Goal: Task Accomplishment & Management: Complete application form

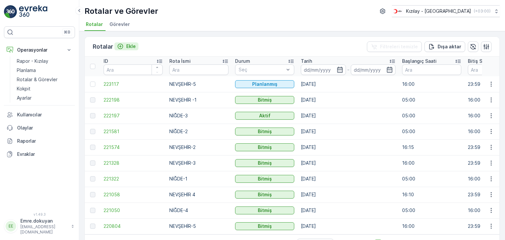
click at [134, 47] on p "Ekle" at bounding box center [131, 46] width 10 height 7
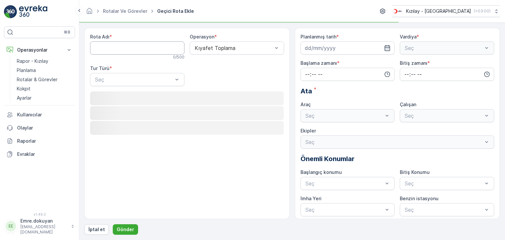
click at [134, 47] on Adı "Rota Adı" at bounding box center [137, 47] width 94 height 13
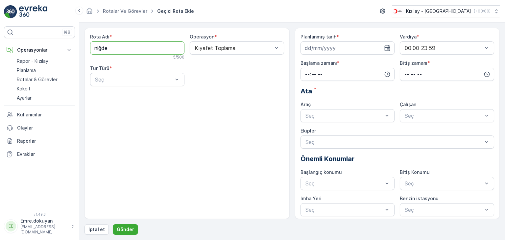
type Adı "NİĞDE-5"
click at [118, 94] on div "Statik" at bounding box center [137, 96] width 86 height 6
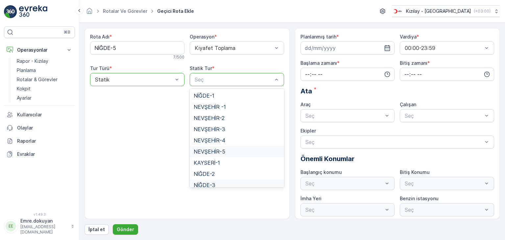
scroll to position [27, 0]
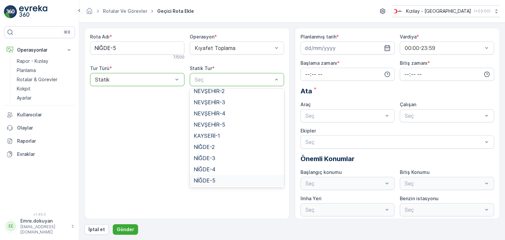
click at [205, 180] on span "NİĞDE-5" at bounding box center [205, 180] width 22 height 6
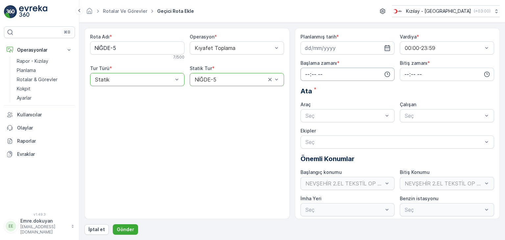
click at [306, 75] on input "time" at bounding box center [347, 74] width 94 height 13
click at [306, 130] on span "05" at bounding box center [307, 131] width 6 height 7
click at [323, 131] on span "30" at bounding box center [321, 132] width 6 height 7
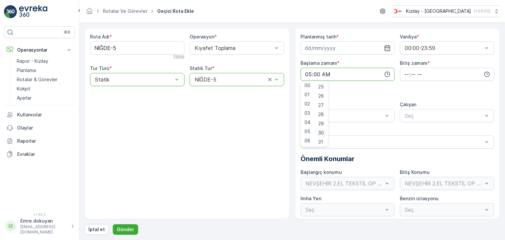
type input "05:30"
click at [405, 73] on input "time" at bounding box center [447, 74] width 94 height 13
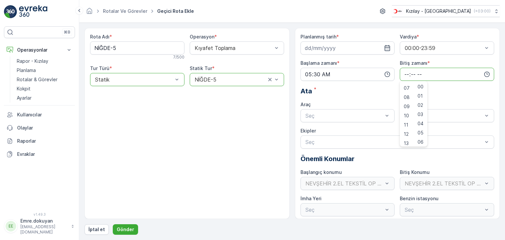
scroll to position [99, 0]
click at [405, 134] on span "16" at bounding box center [406, 135] width 5 height 7
type input "16:00"
click at [420, 85] on span "00" at bounding box center [420, 86] width 6 height 7
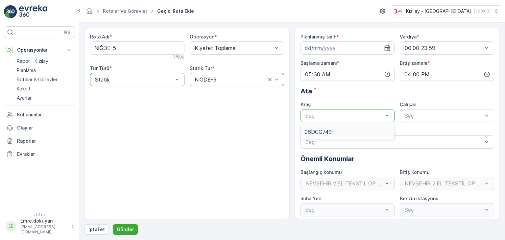
click at [319, 133] on span "06DCG749" at bounding box center [317, 132] width 27 height 6
click at [412, 134] on span "FORD" at bounding box center [411, 132] width 15 height 6
click at [131, 229] on p "Gönder" at bounding box center [125, 229] width 17 height 7
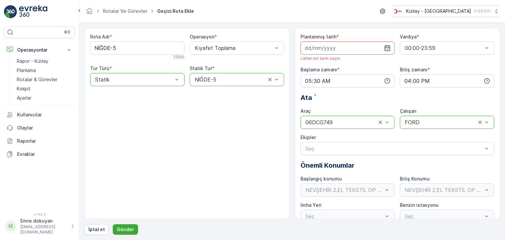
click at [384, 48] on icon "button" at bounding box center [387, 48] width 7 height 7
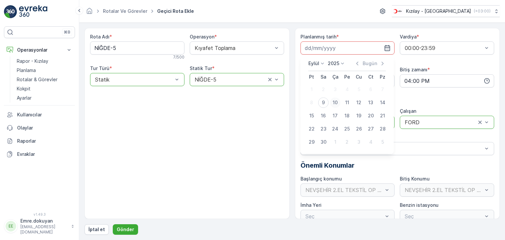
click at [334, 102] on div "10" at bounding box center [335, 102] width 11 height 11
type input "[DATE]"
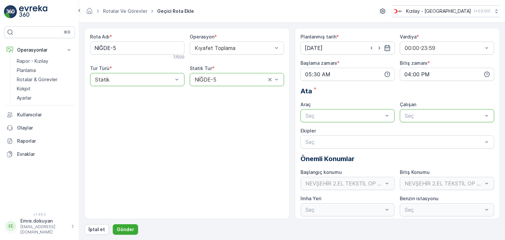
click at [338, 113] on div at bounding box center [344, 116] width 79 height 6
click at [336, 130] on div "06DCG749" at bounding box center [347, 132] width 86 height 6
click at [436, 114] on div at bounding box center [443, 116] width 79 height 6
click at [417, 132] on div "FORD" at bounding box center [447, 132] width 86 height 6
click at [126, 228] on p "Gönder" at bounding box center [125, 229] width 17 height 7
